Goal: Task Accomplishment & Management: Use online tool/utility

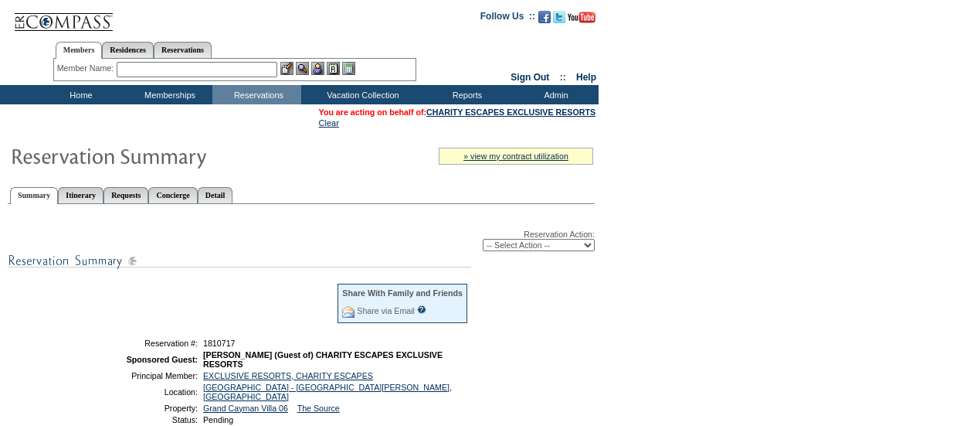
scroll to position [158, 0]
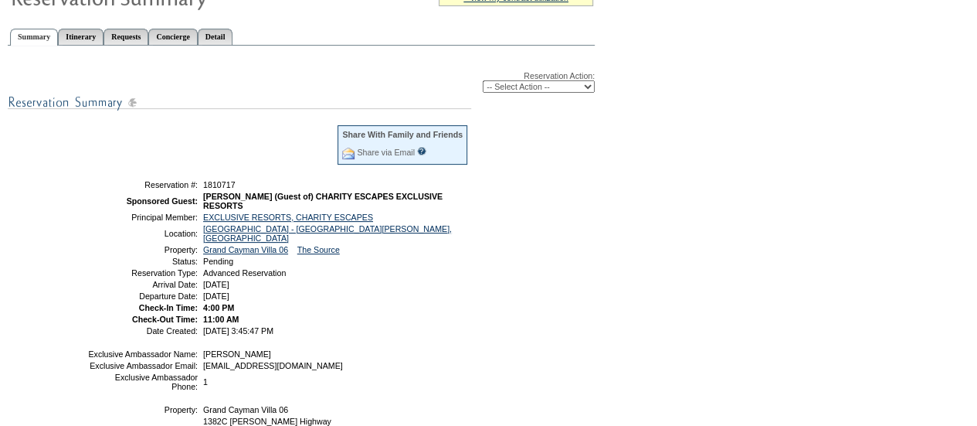
click at [431, 337] on div "Reservation Action: -- Select Action -- Modify Reservation Dates Modify Reserva…" at bounding box center [301, 299] width 587 height 490
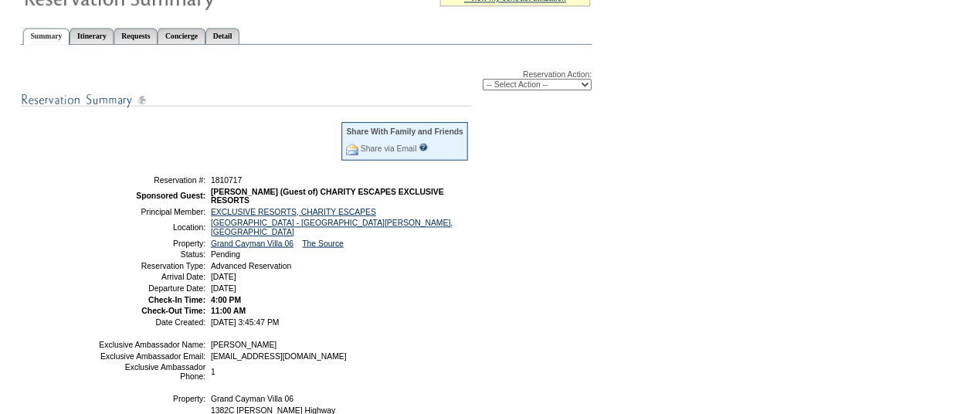
scroll to position [0, 0]
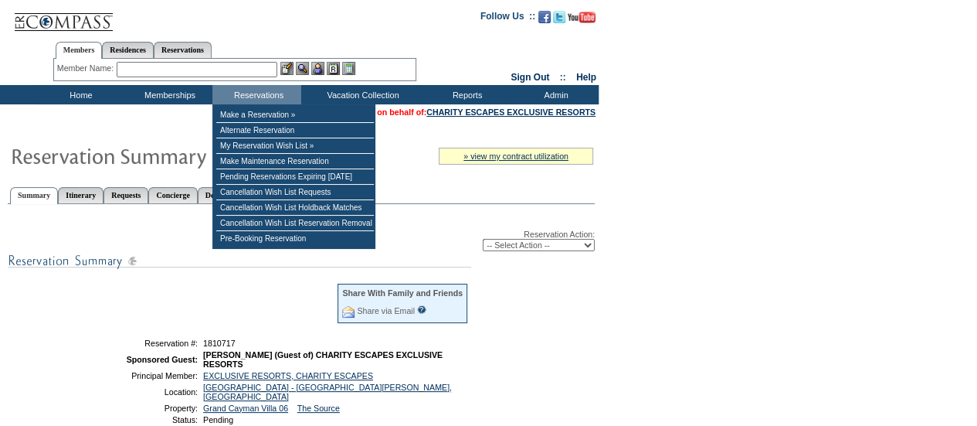
click at [223, 72] on input "text" at bounding box center [197, 69] width 161 height 15
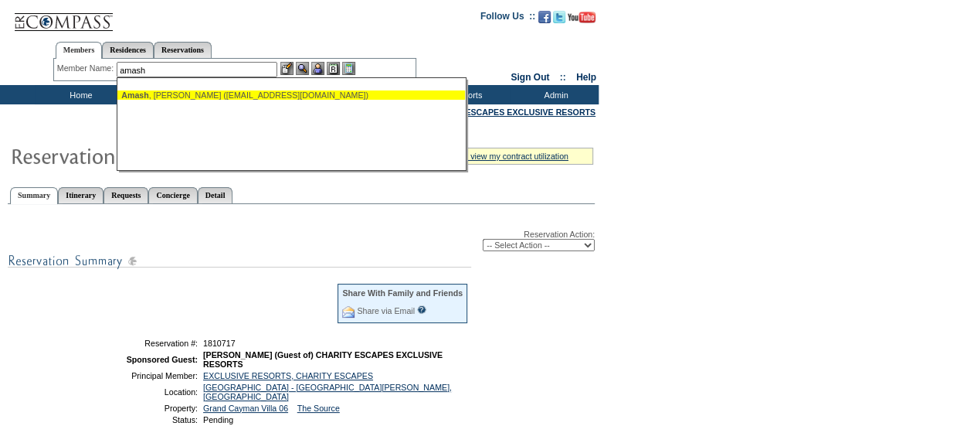
click at [212, 99] on div "[PERSON_NAME] ([EMAIL_ADDRESS][DOMAIN_NAME])" at bounding box center [291, 94] width 340 height 9
type input "[PERSON_NAME] ([EMAIL_ADDRESS][DOMAIN_NAME])"
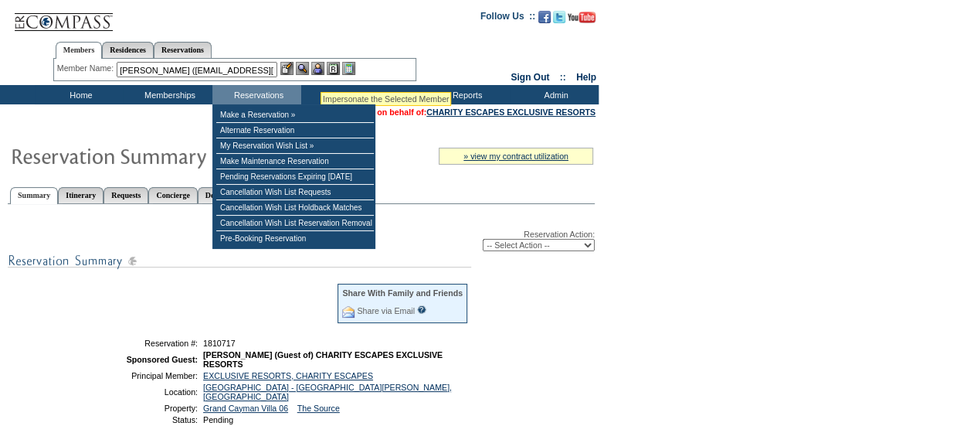
click at [322, 72] on img at bounding box center [317, 68] width 13 height 13
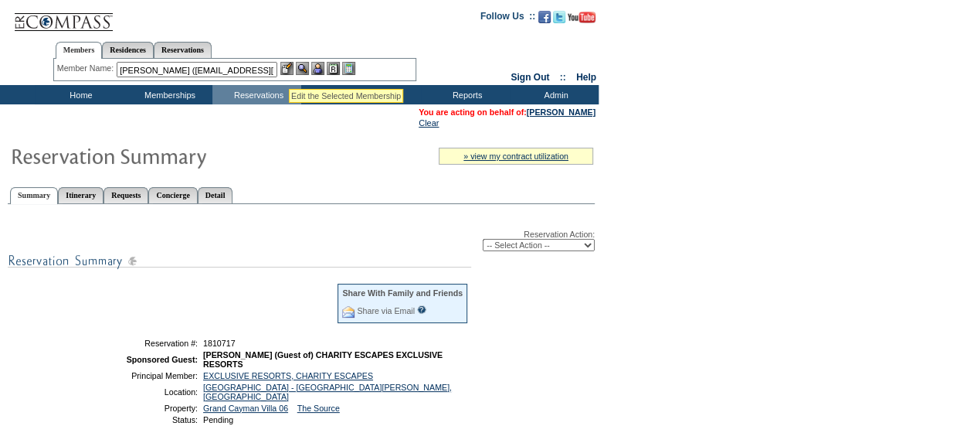
click at [289, 70] on img at bounding box center [286, 68] width 13 height 13
